Goal: Check status: Check status

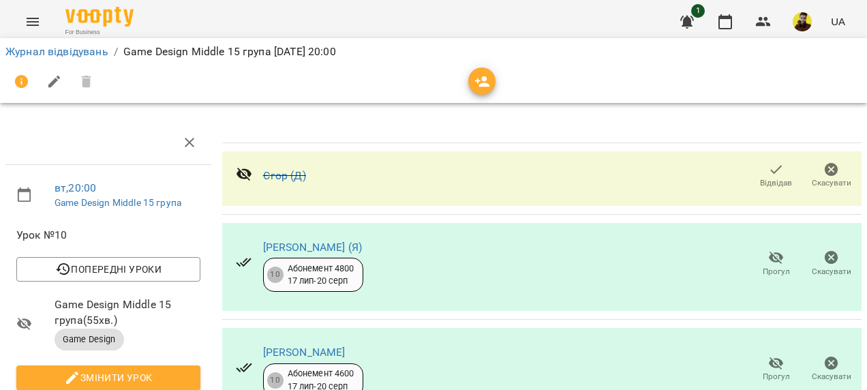
scroll to position [126, 0]
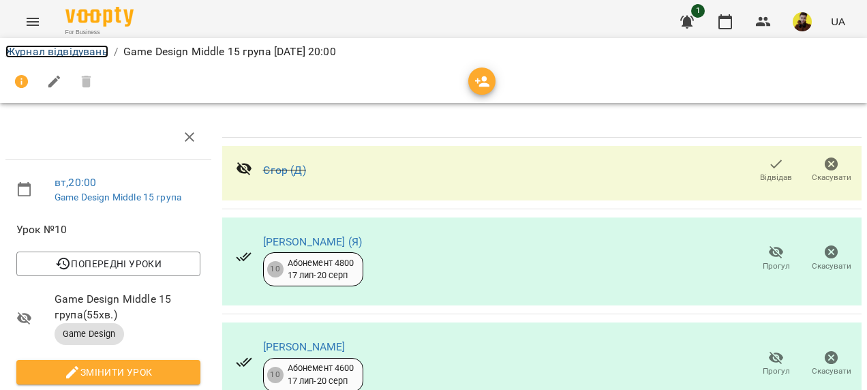
click at [76, 47] on link "Журнал відвідувань" at bounding box center [56, 51] width 103 height 13
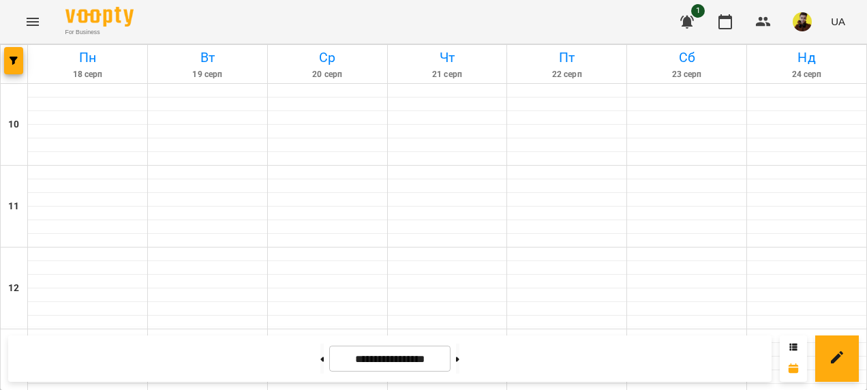
scroll to position [750, 0]
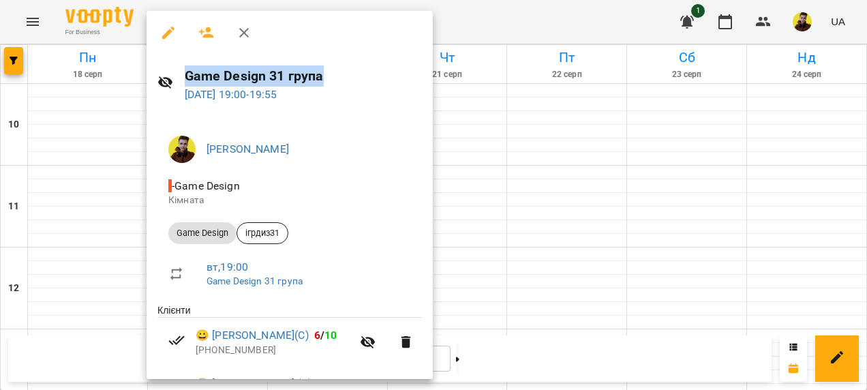
drag, startPoint x: 185, startPoint y: 74, endPoint x: 339, endPoint y: 72, distance: 154.0
click at [339, 72] on h6 "Game Design 31 група" at bounding box center [304, 75] width 238 height 21
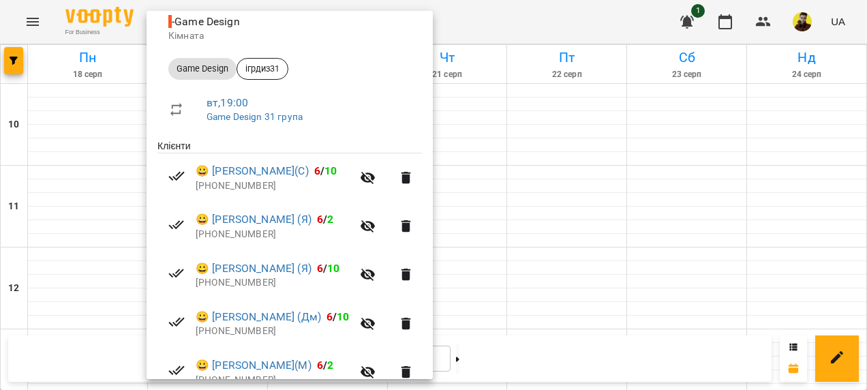
scroll to position [0, 0]
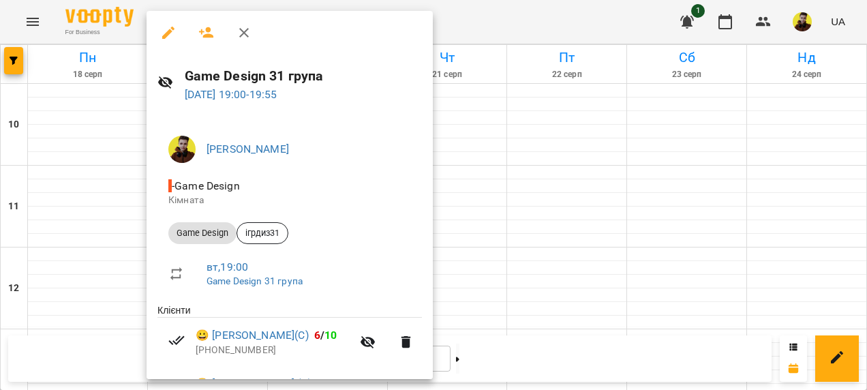
click at [495, 268] on div at bounding box center [433, 195] width 867 height 390
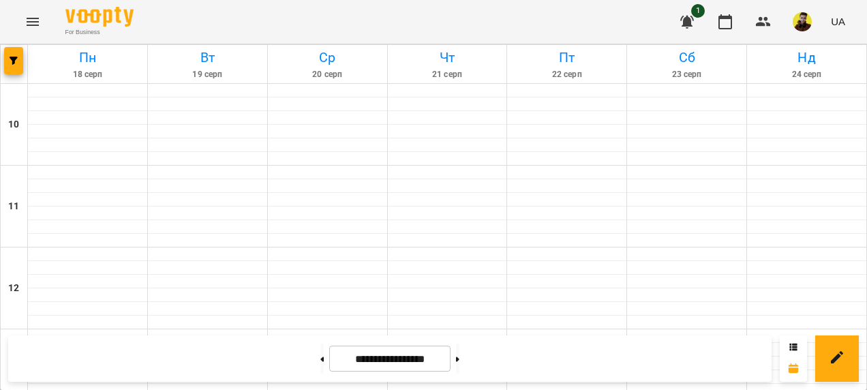
scroll to position [613, 0]
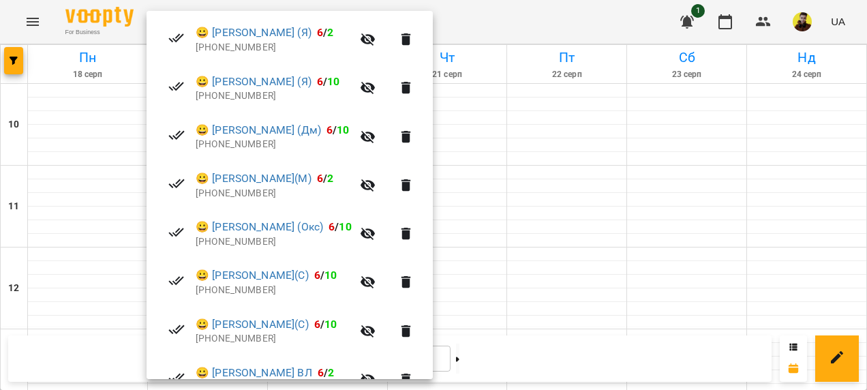
scroll to position [409, 0]
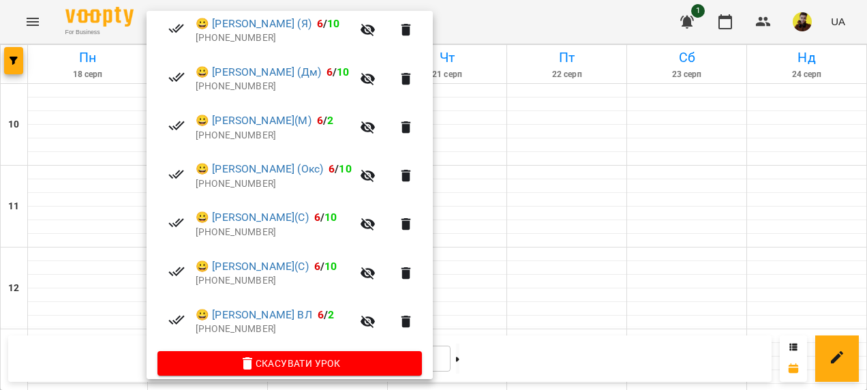
click at [646, 144] on div at bounding box center [433, 195] width 867 height 390
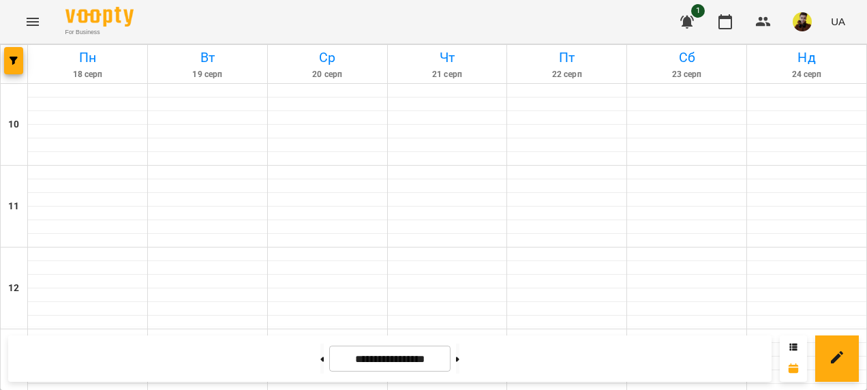
scroll to position [613, 0]
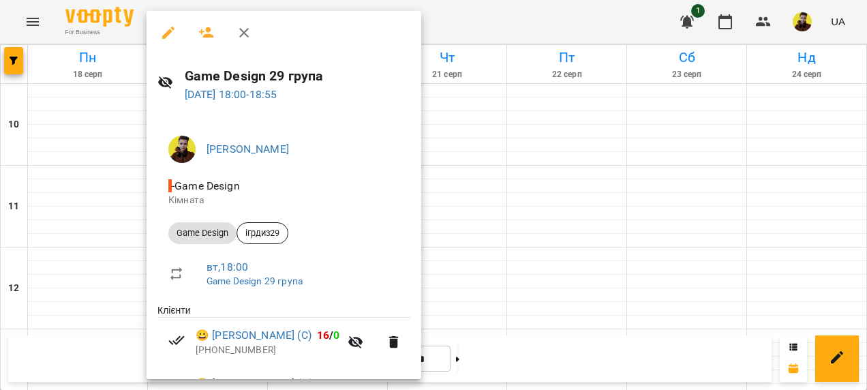
click at [563, 157] on div at bounding box center [433, 195] width 867 height 390
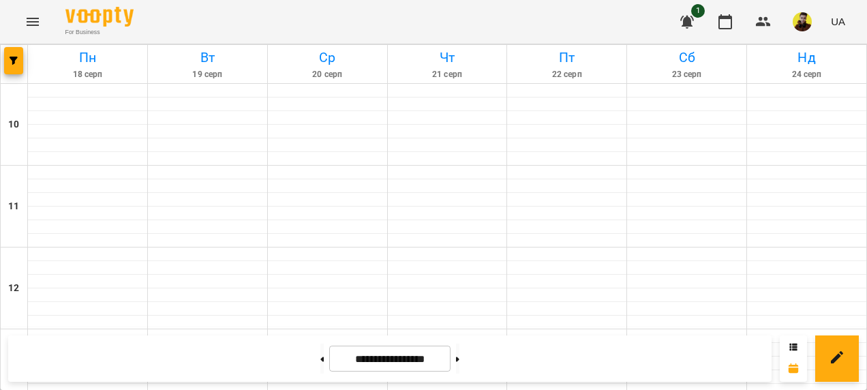
scroll to position [477, 0]
